Goal: Task Accomplishment & Management: Manage account settings

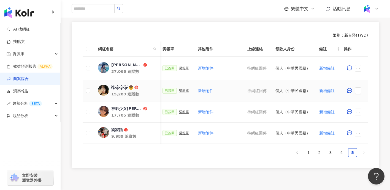
scroll to position [0, 263]
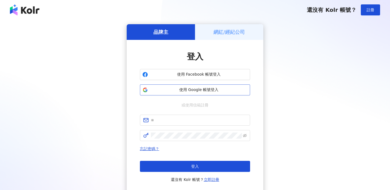
click at [207, 93] on button "使用 Google 帳號登入" at bounding box center [195, 89] width 110 height 11
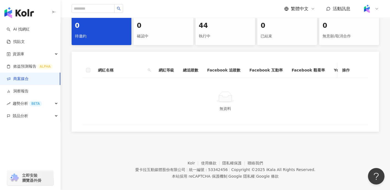
scroll to position [106, 0]
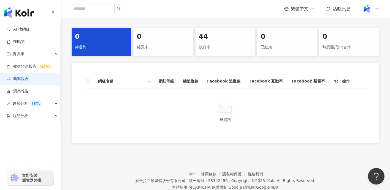
click at [29, 81] on link "商案媒合" at bounding box center [18, 79] width 22 height 6
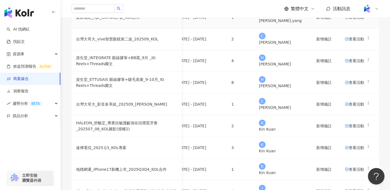
scroll to position [103, 0]
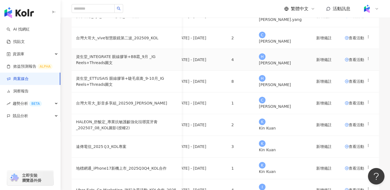
click at [345, 62] on span "查看活動" at bounding box center [354, 60] width 19 height 4
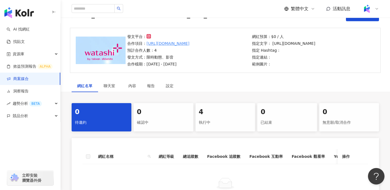
scroll to position [43, 0]
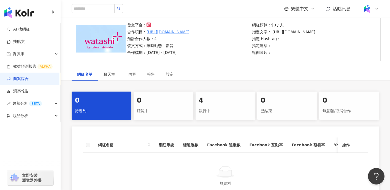
click at [226, 113] on div "執行中" at bounding box center [225, 110] width 53 height 9
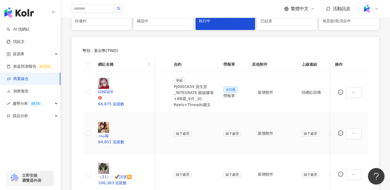
scroll to position [0, 143]
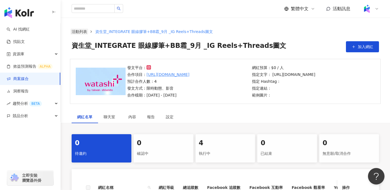
click at [85, 31] on link "活動列表" at bounding box center [79, 32] width 18 height 6
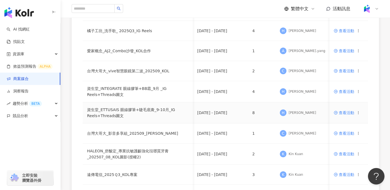
scroll to position [0, 10]
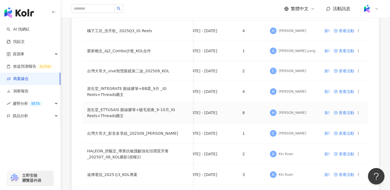
click at [337, 113] on circle at bounding box center [335, 112] width 3 height 3
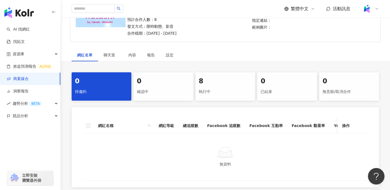
scroll to position [88, 0]
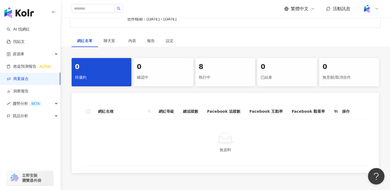
click at [217, 86] on div "8 執行中" at bounding box center [225, 72] width 60 height 28
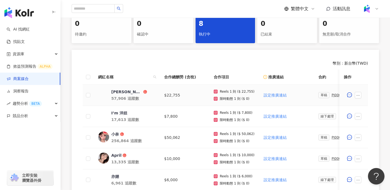
scroll to position [132, 0]
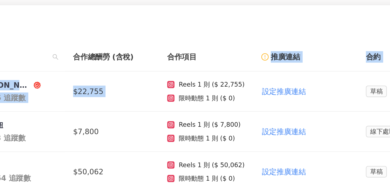
drag, startPoint x: 254, startPoint y: 85, endPoint x: 278, endPoint y: 73, distance: 27.1
click at [278, 71] on table "網紅名稱 合作總酬勞 (含稅) 合作項目 推廣連結 合約 勞報單 其他附件 上線連結 領款人身份 備註 付款狀態 操作 Natasha Ho 57,906 追…" at bounding box center [360, 161] width 555 height 185
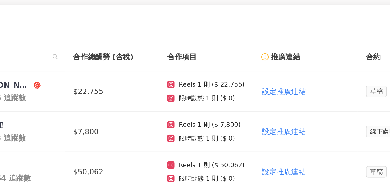
click at [223, 72] on th "合作項目" at bounding box center [234, 76] width 50 height 15
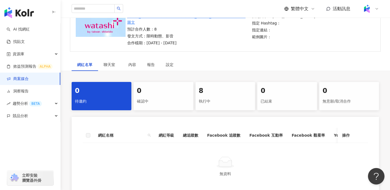
scroll to position [80, 0]
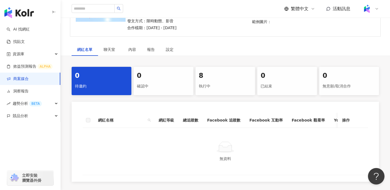
click at [218, 91] on div "執行中" at bounding box center [225, 86] width 53 height 9
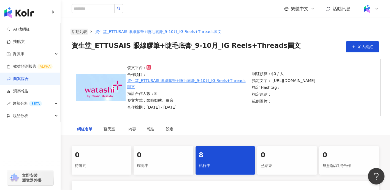
click at [82, 32] on link "活動列表" at bounding box center [79, 32] width 18 height 6
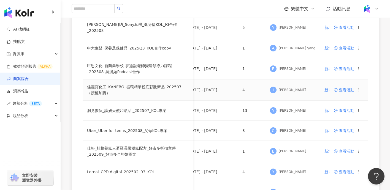
scroll to position [340, 0]
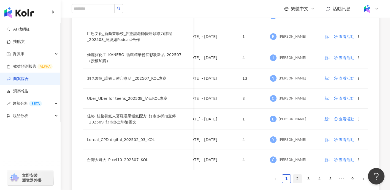
click at [298, 178] on link "2" at bounding box center [297, 179] width 8 height 8
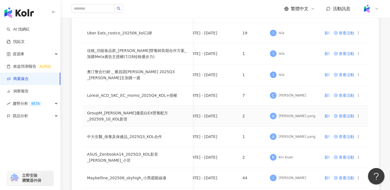
scroll to position [213, 0]
